Goal: Navigation & Orientation: Find specific page/section

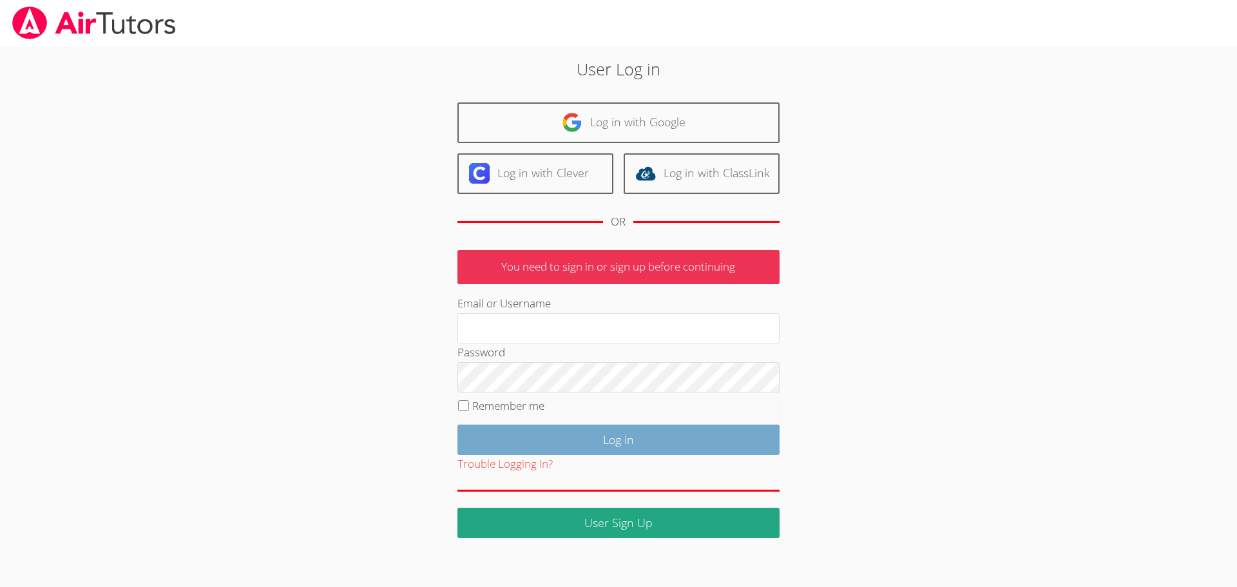
type input "[EMAIL_ADDRESS][DOMAIN_NAME]"
click at [618, 441] on input "Log in" at bounding box center [618, 439] width 322 height 30
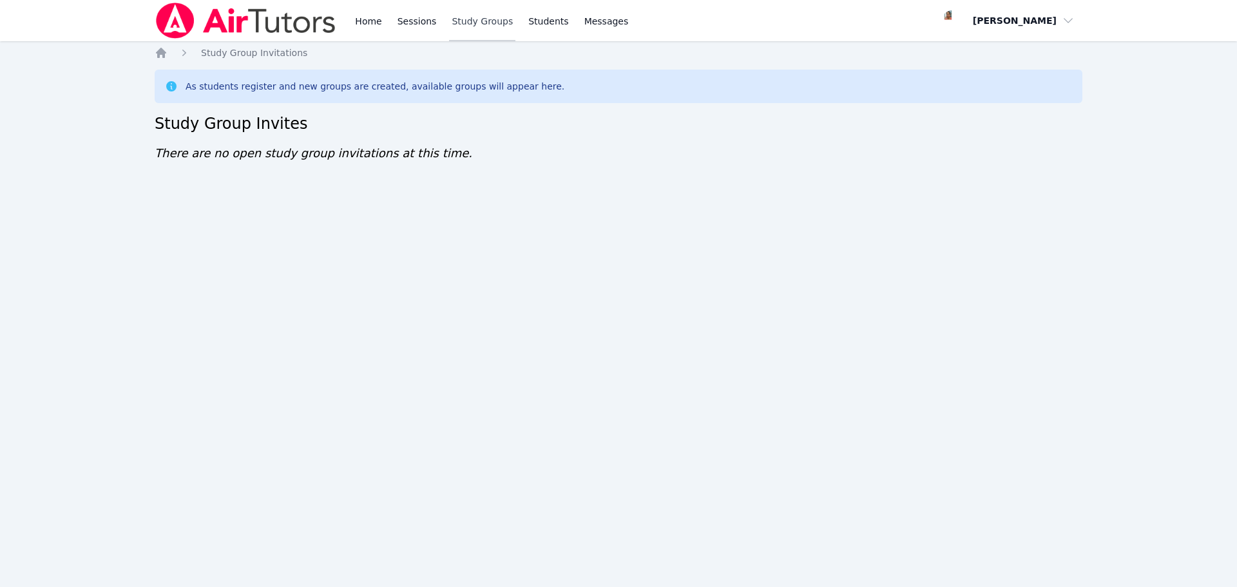
click at [492, 18] on link "Study Groups" at bounding box center [482, 20] width 66 height 41
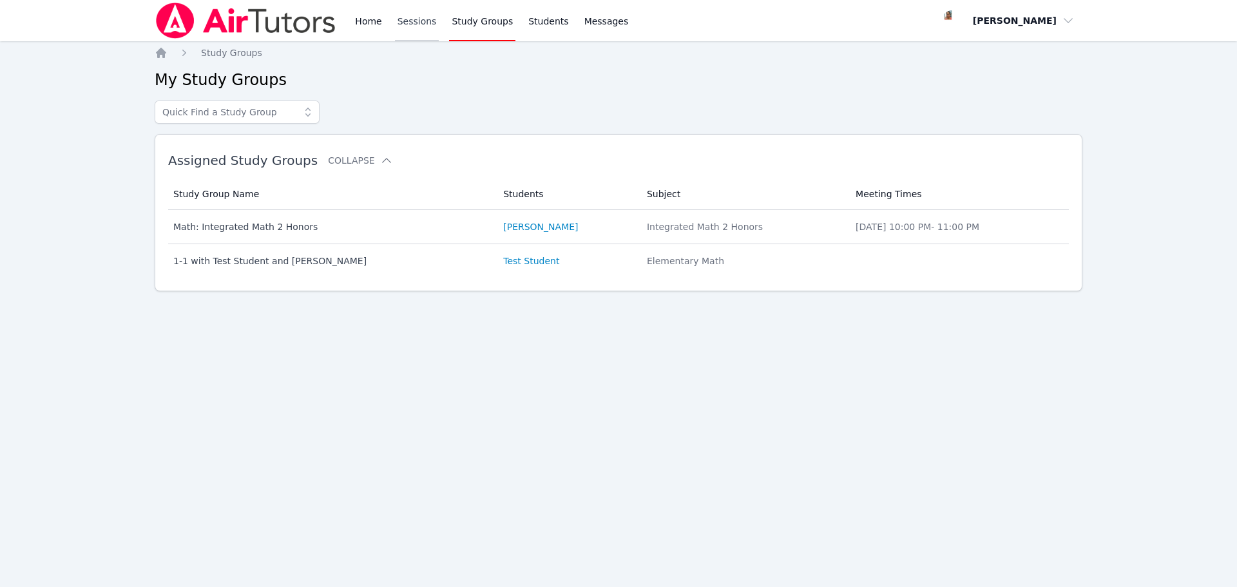
click at [422, 24] on link "Sessions" at bounding box center [417, 20] width 44 height 41
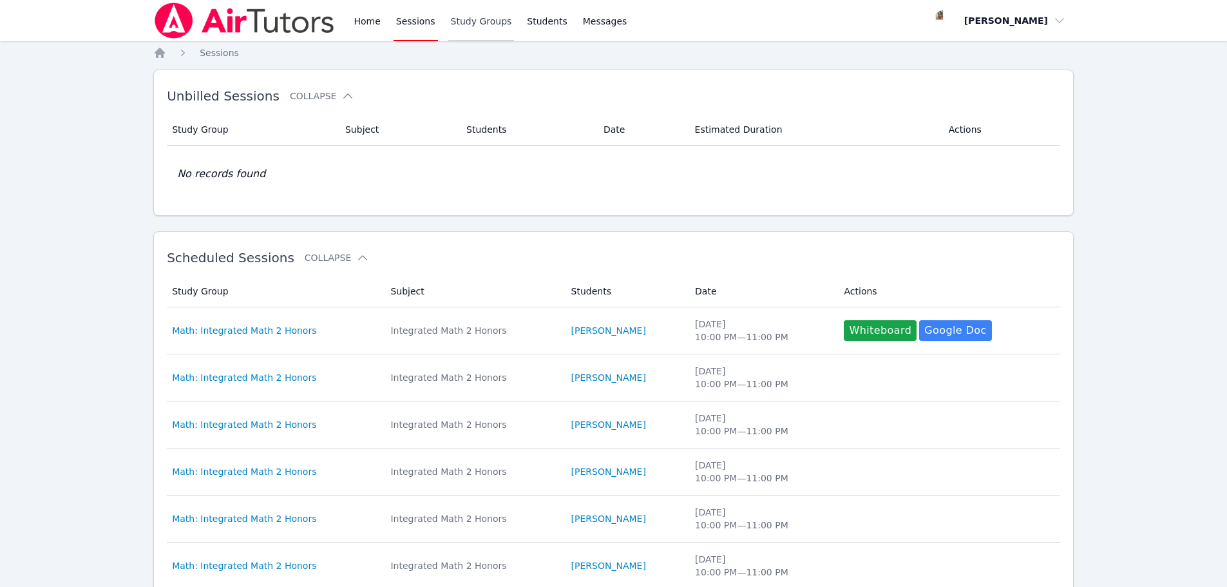
click at [462, 24] on link "Study Groups" at bounding box center [481, 20] width 66 height 41
